Goal: Task Accomplishment & Management: Complete application form

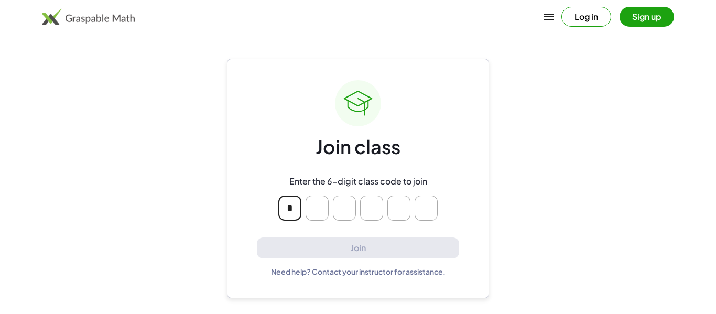
type input "*"
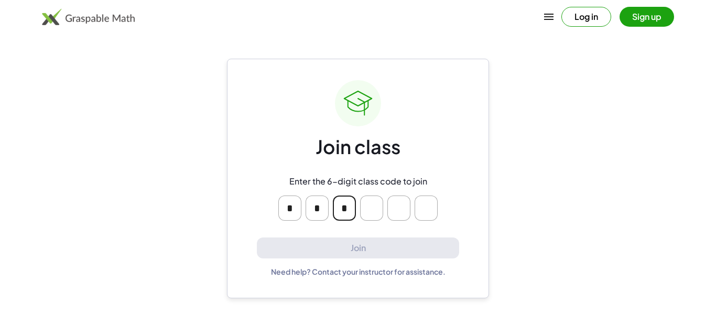
type input "*"
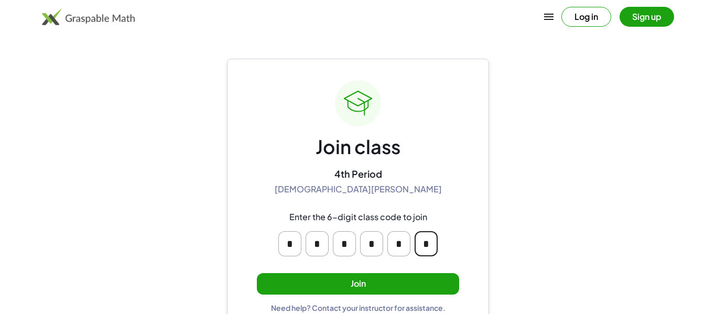
type input "*"
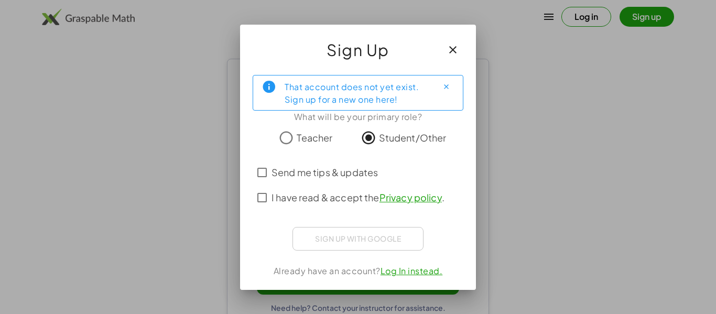
click at [307, 195] on span "I have read & accept the Privacy policy ." at bounding box center [357, 197] width 173 height 14
